Goal: Task Accomplishment & Management: Manage account settings

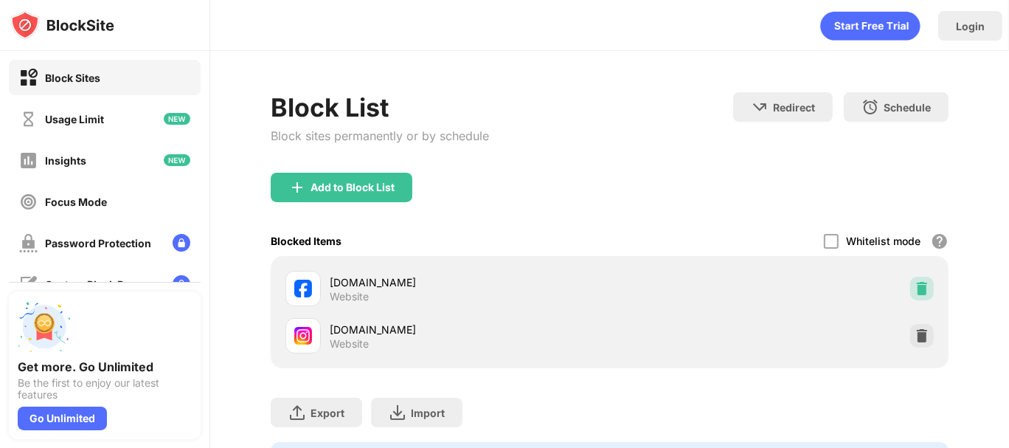
click at [914, 283] on img at bounding box center [921, 288] width 15 height 15
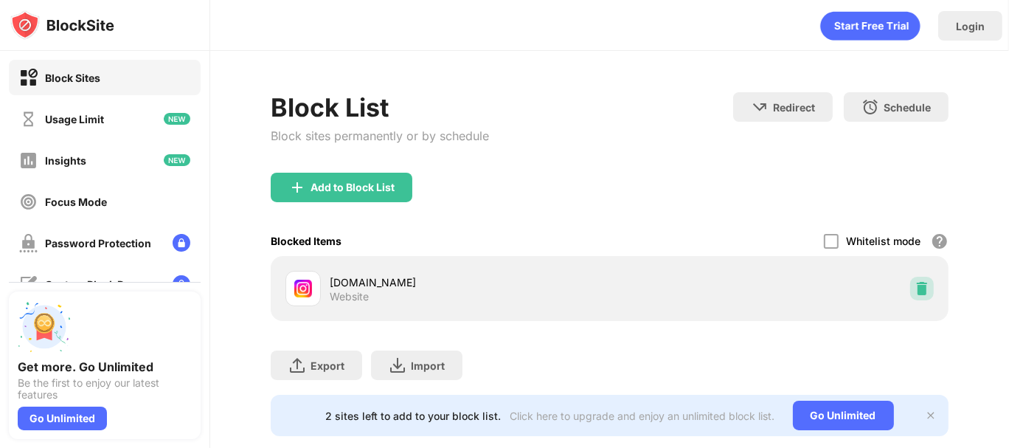
click at [914, 283] on img at bounding box center [921, 288] width 15 height 15
